Goal: Transaction & Acquisition: Purchase product/service

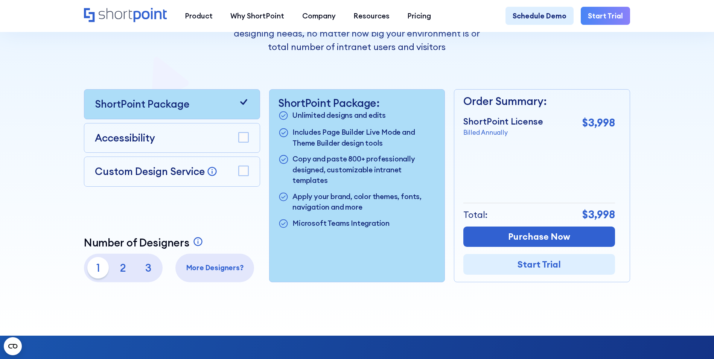
scroll to position [207, 0]
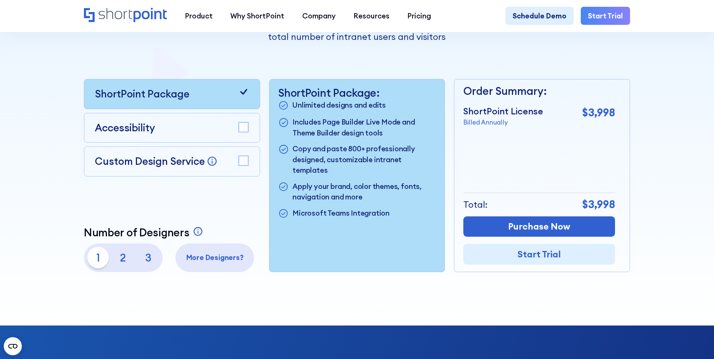
click at [119, 258] on p "2" at bounding box center [122, 257] width 21 height 21
click at [98, 264] on p "1" at bounding box center [97, 257] width 21 height 21
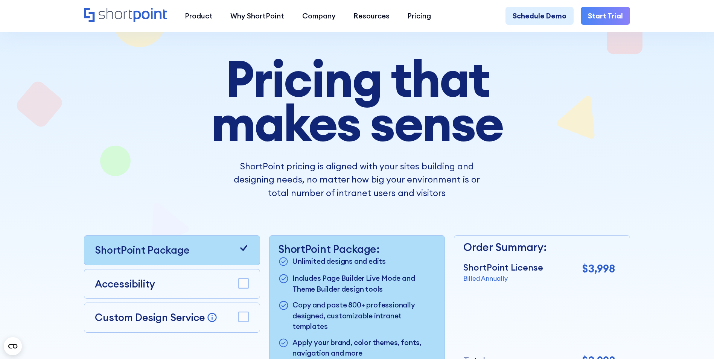
scroll to position [150, 0]
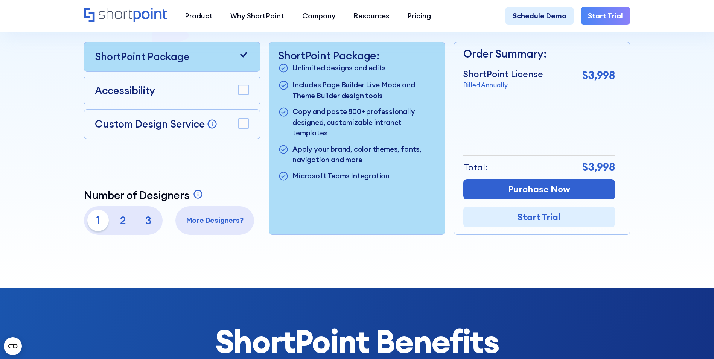
scroll to position [244, 0]
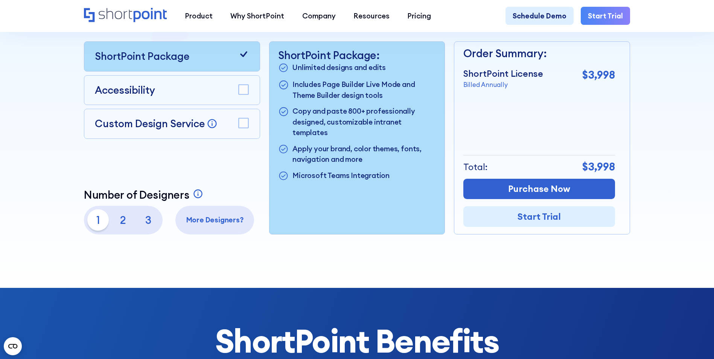
click at [488, 90] on p "Billed Annually" at bounding box center [503, 84] width 80 height 9
